Goal: Information Seeking & Learning: Find specific fact

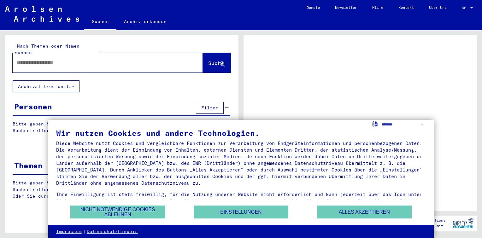
click at [87, 59] on input "text" at bounding box center [101, 62] width 171 height 7
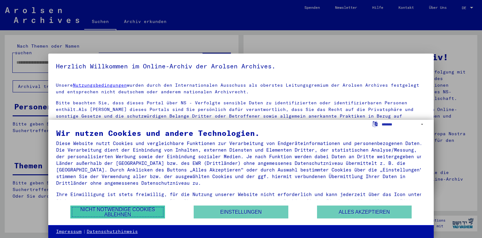
click at [107, 210] on button "Nicht notwendige Cookies ablehnen" at bounding box center [117, 211] width 95 height 13
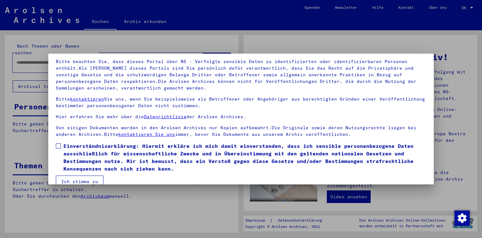
scroll to position [52, 0]
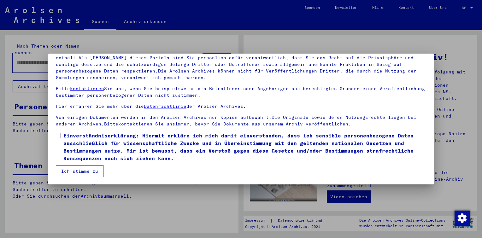
click at [57, 136] on span at bounding box center [58, 135] width 5 height 5
click at [68, 169] on button "Ich stimme zu" at bounding box center [80, 171] width 48 height 12
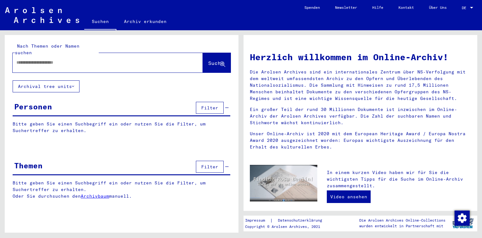
click at [67, 59] on input "text" at bounding box center [99, 62] width 167 height 7
type input "********"
click at [208, 60] on span "Suche" at bounding box center [216, 63] width 16 height 6
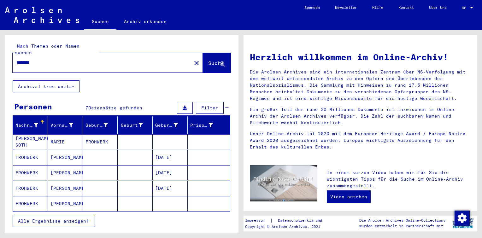
scroll to position [32, 0]
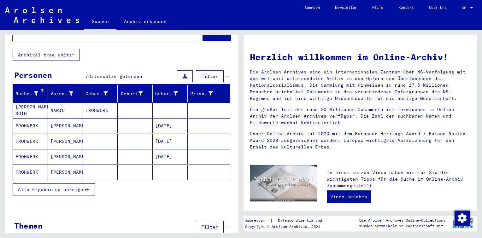
click at [80, 187] on span "Alle Ergebnisse anzeigen" at bounding box center [52, 190] width 68 height 6
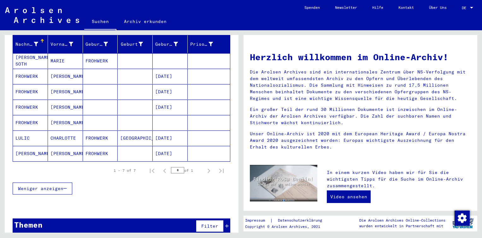
scroll to position [0, 0]
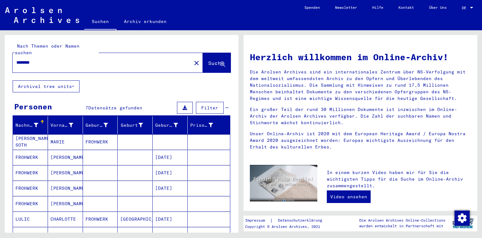
click at [75, 80] on button "Archival tree units" at bounding box center [46, 86] width 67 height 12
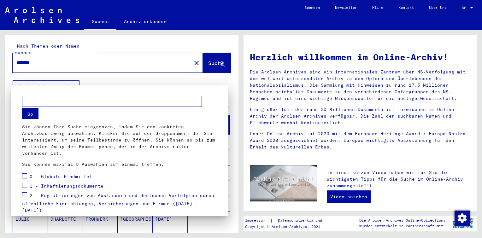
scroll to position [81, 0]
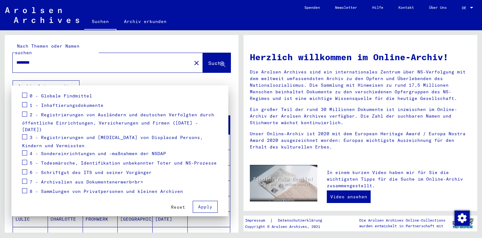
click at [23, 95] on span at bounding box center [24, 95] width 5 height 5
click at [182, 55] on div at bounding box center [241, 119] width 482 height 238
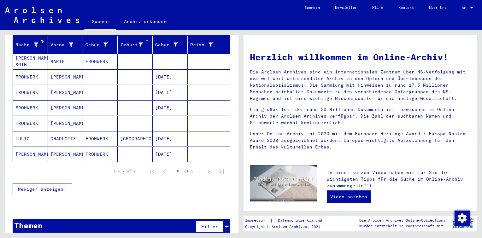
scroll to position [81, 0]
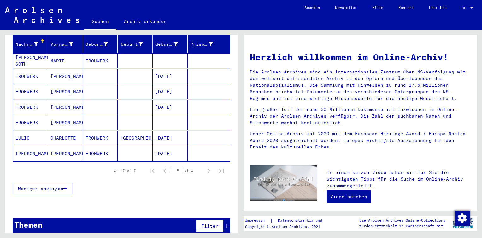
click at [214, 220] on button "Filter" at bounding box center [210, 226] width 28 height 12
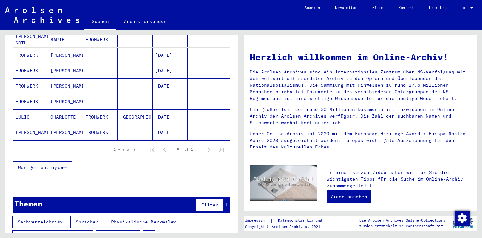
scroll to position [112, 0]
